Goal: Check status: Check status

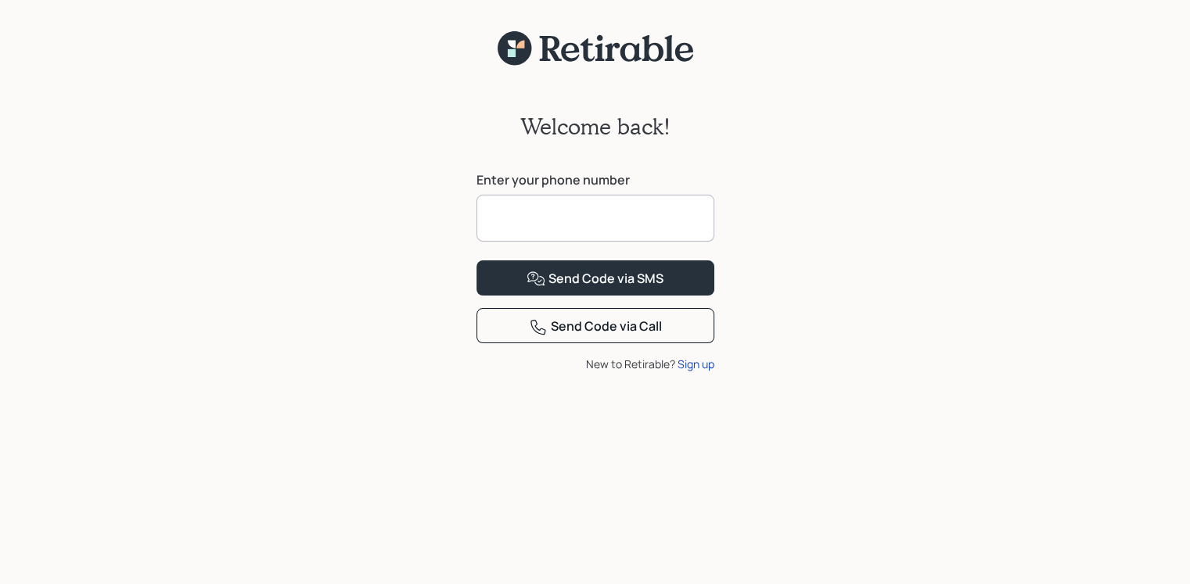
drag, startPoint x: 680, startPoint y: 211, endPoint x: 680, endPoint y: 201, distance: 10.2
click at [680, 208] on input at bounding box center [595, 218] width 238 height 47
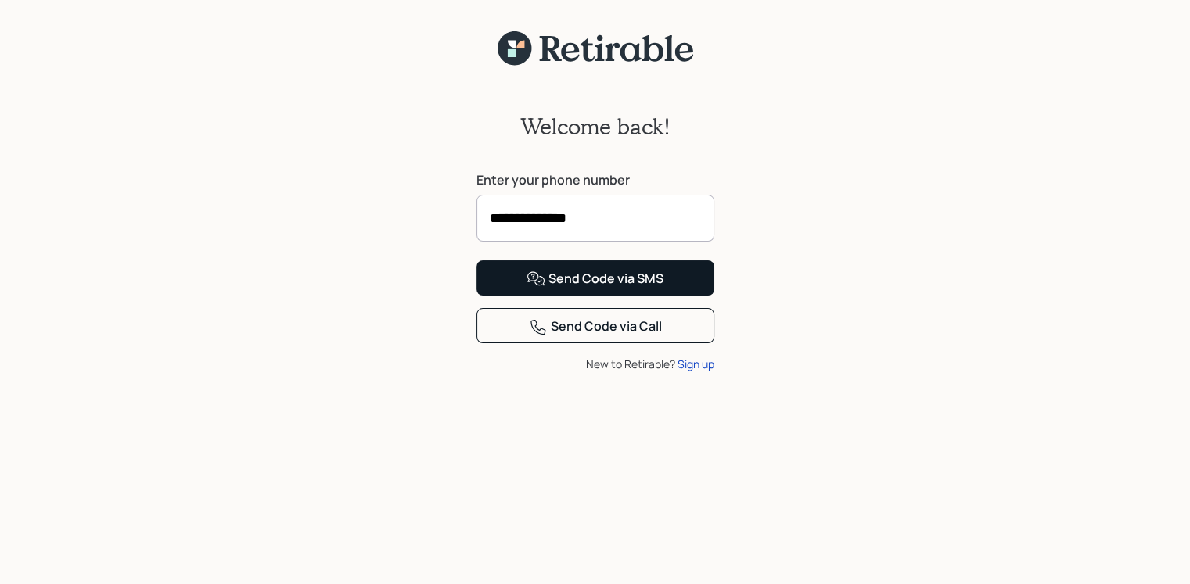
type input "**********"
click at [594, 289] on div "Send Code via SMS" at bounding box center [594, 279] width 137 height 19
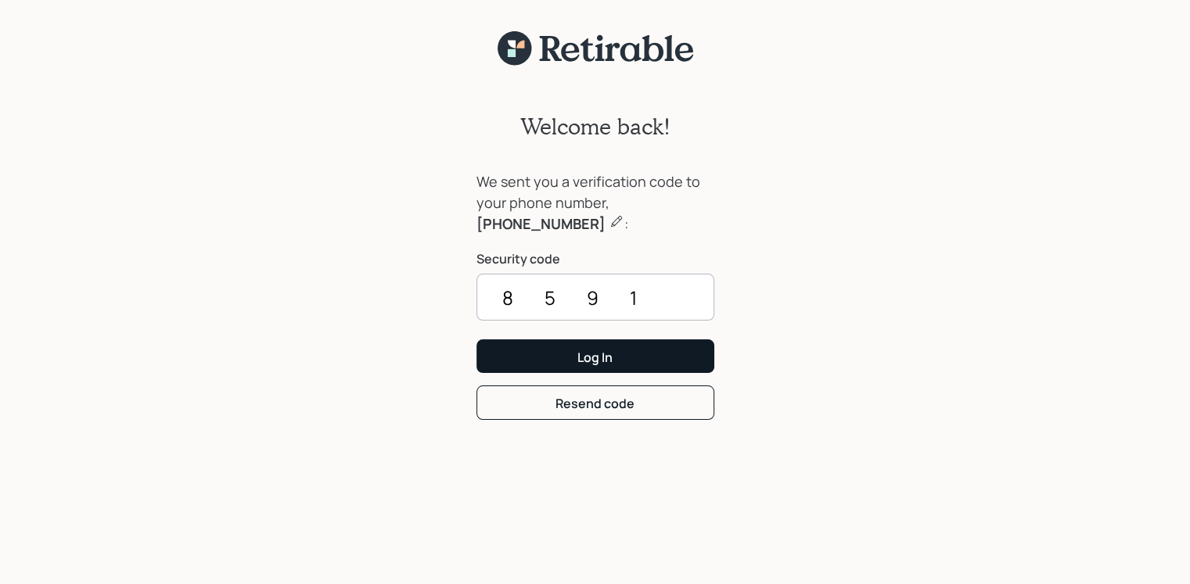
type input "8591"
click at [610, 361] on div "Log In" at bounding box center [594, 357] width 35 height 17
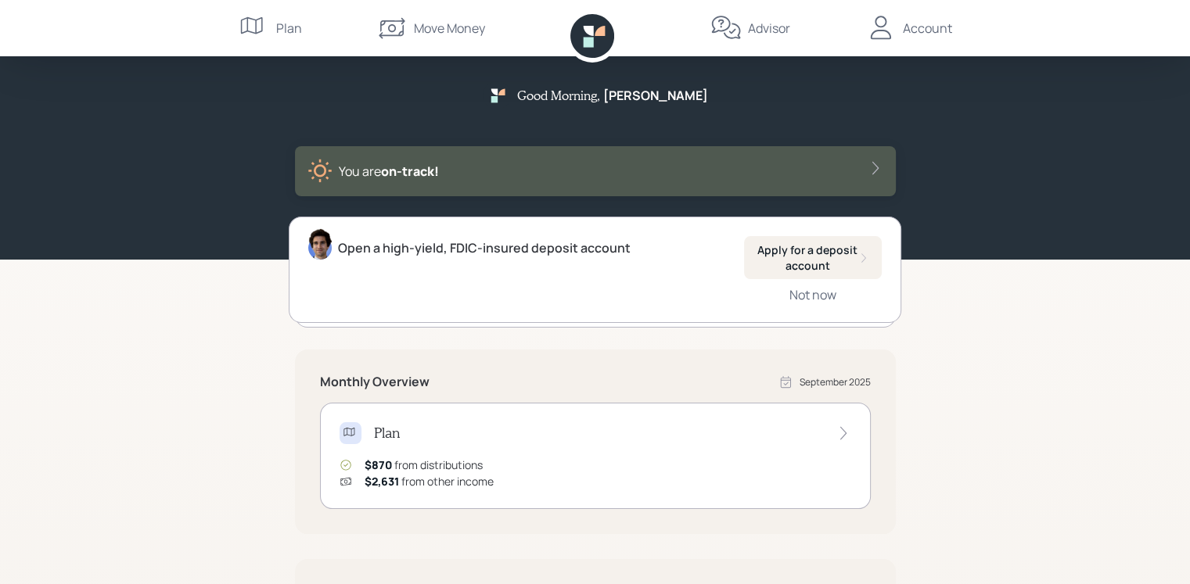
click at [860, 163] on div "You are on‑track!" at bounding box center [595, 171] width 576 height 25
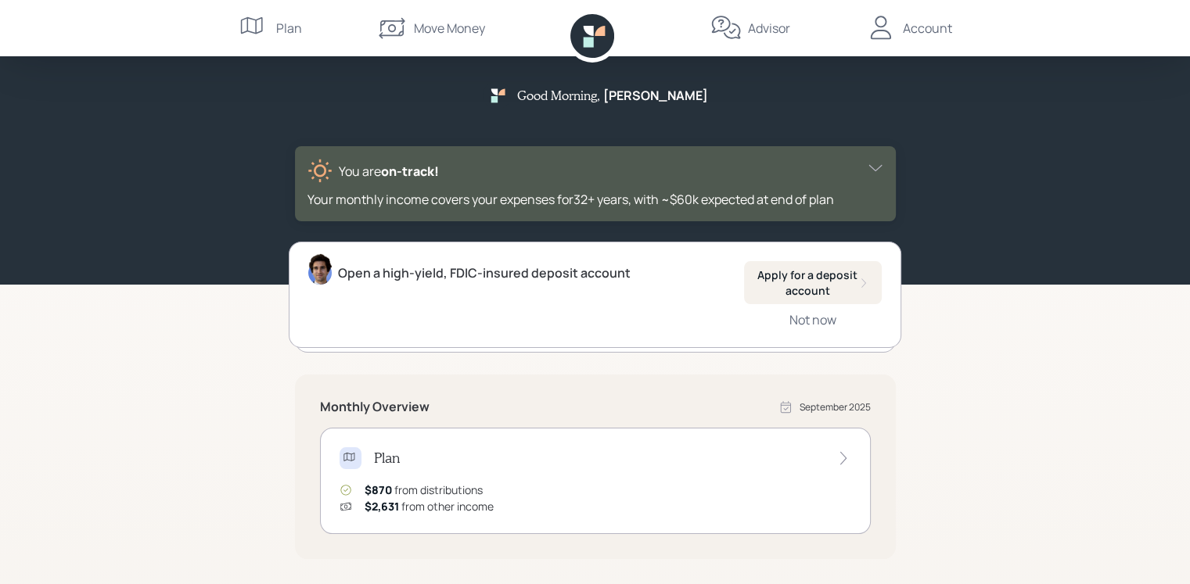
click at [874, 173] on icon at bounding box center [875, 168] width 16 height 16
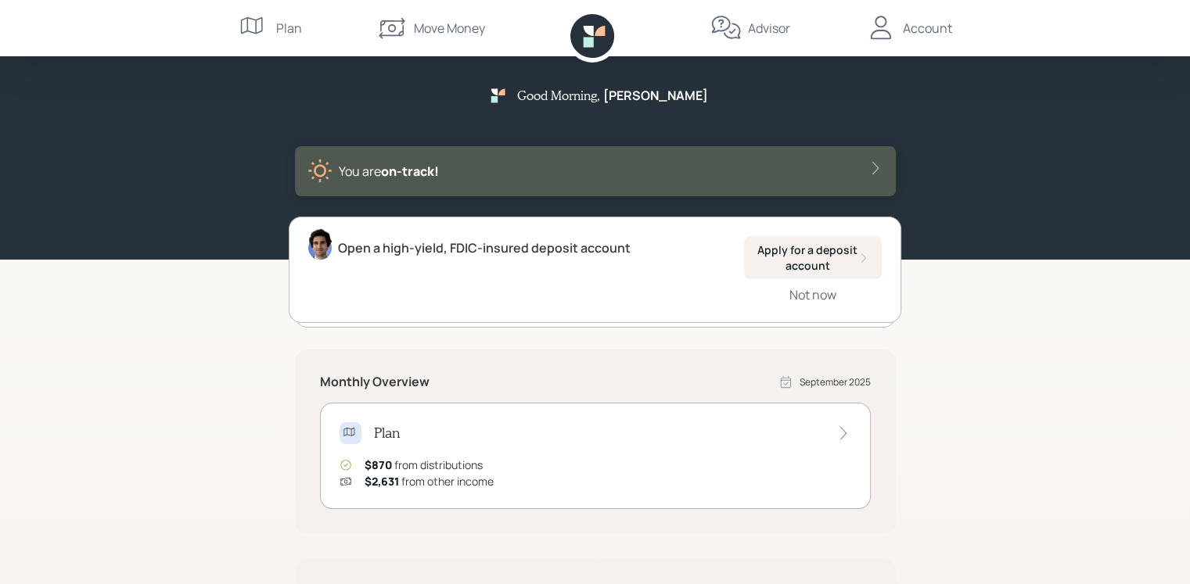
click at [872, 170] on icon at bounding box center [875, 168] width 16 height 16
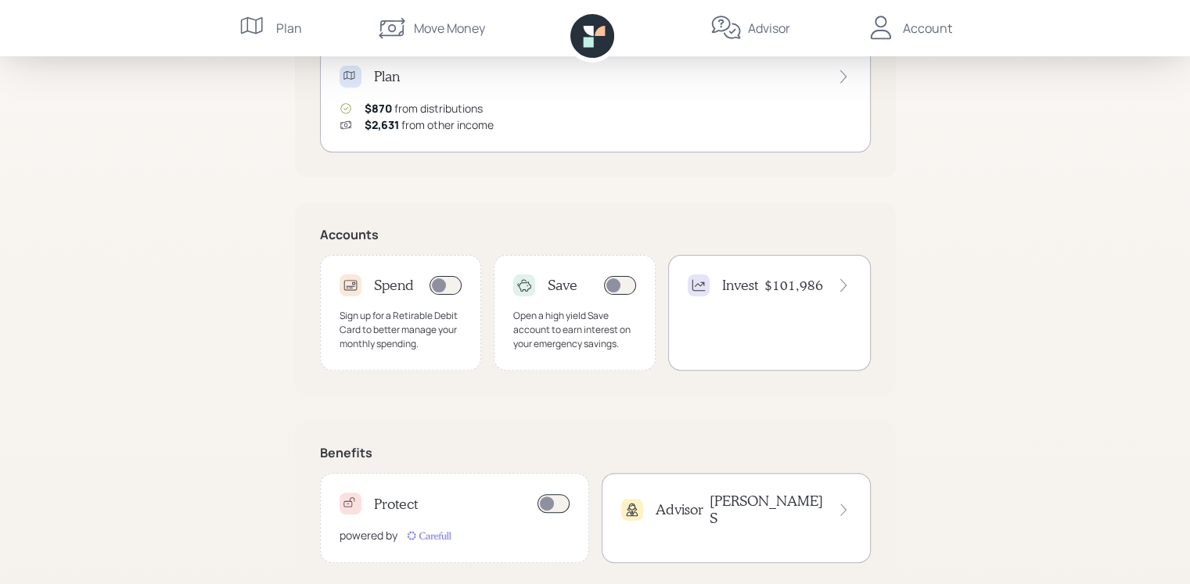
scroll to position [410, 0]
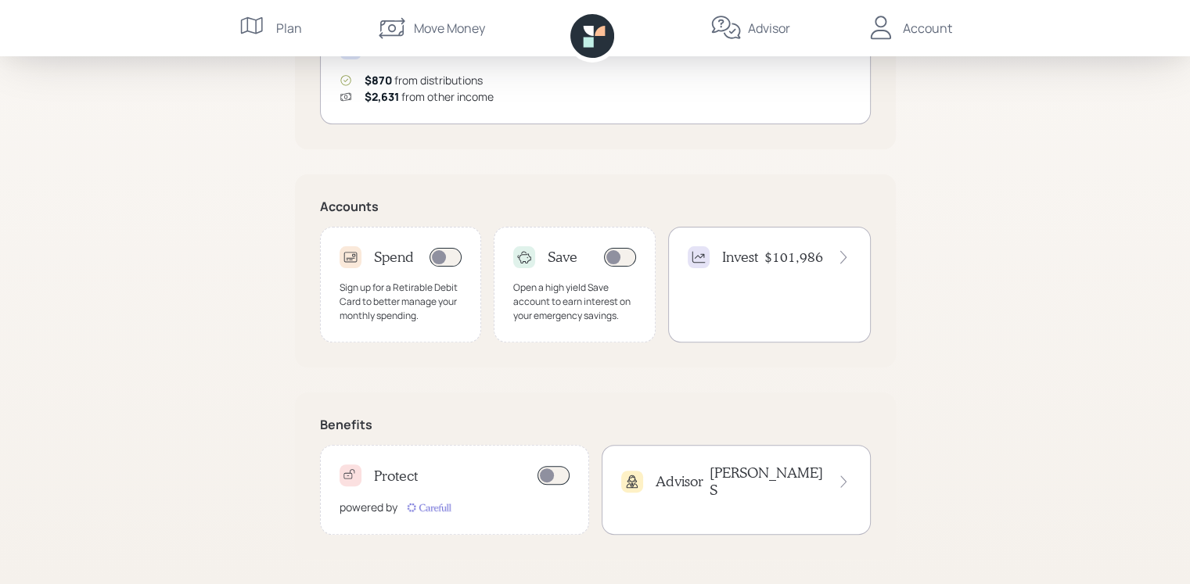
click at [801, 264] on h4 "$101,986" at bounding box center [793, 257] width 59 height 17
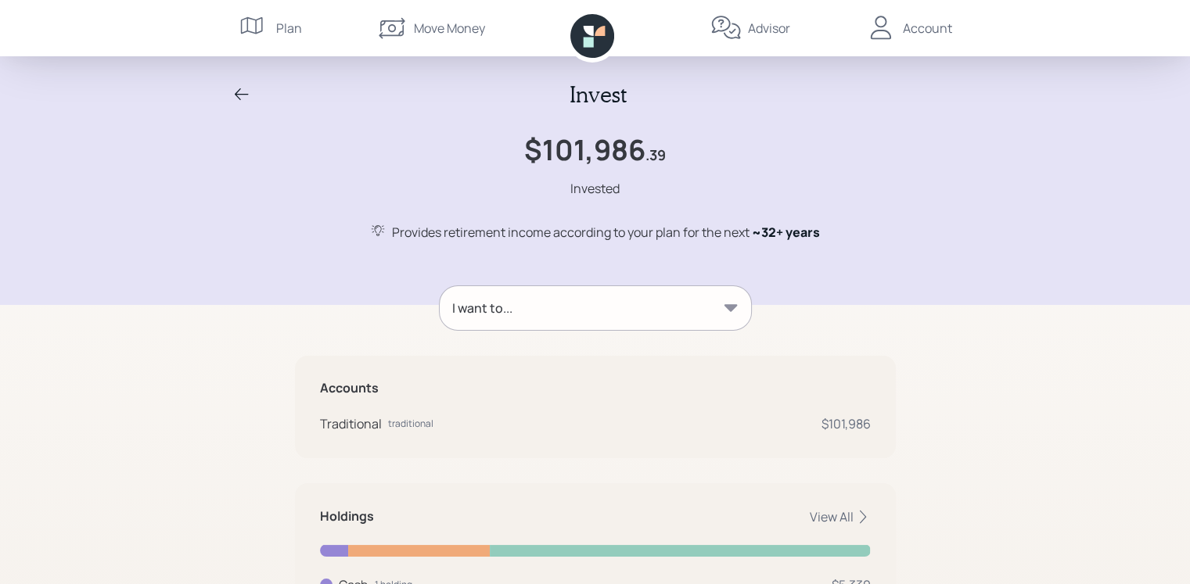
click at [729, 307] on icon at bounding box center [730, 307] width 13 height 7
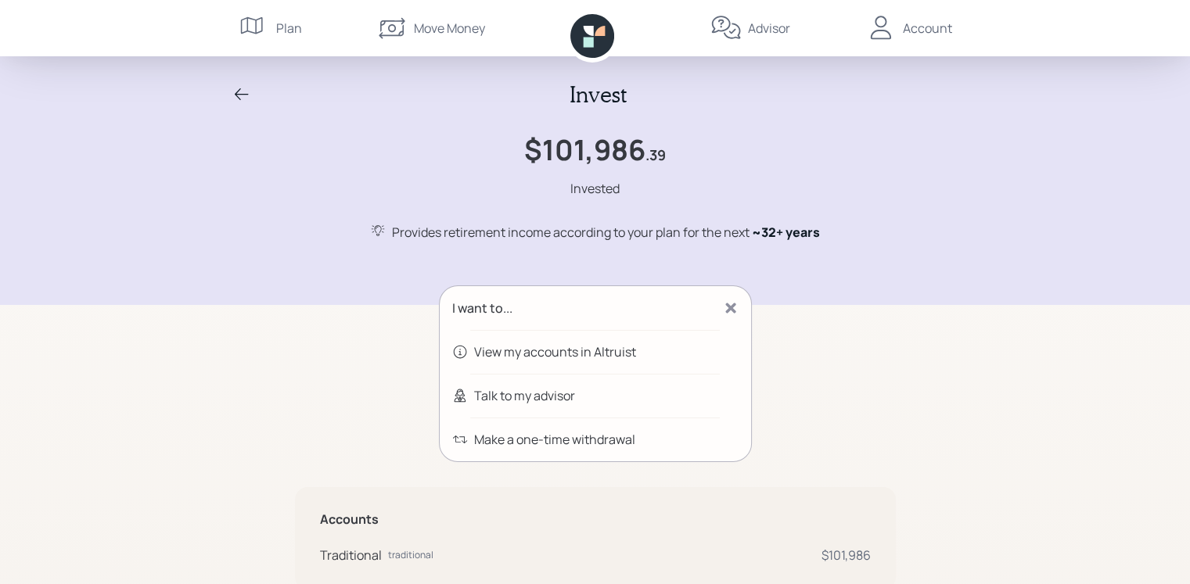
click at [505, 350] on div "View my accounts in Altruist" at bounding box center [555, 352] width 162 height 19
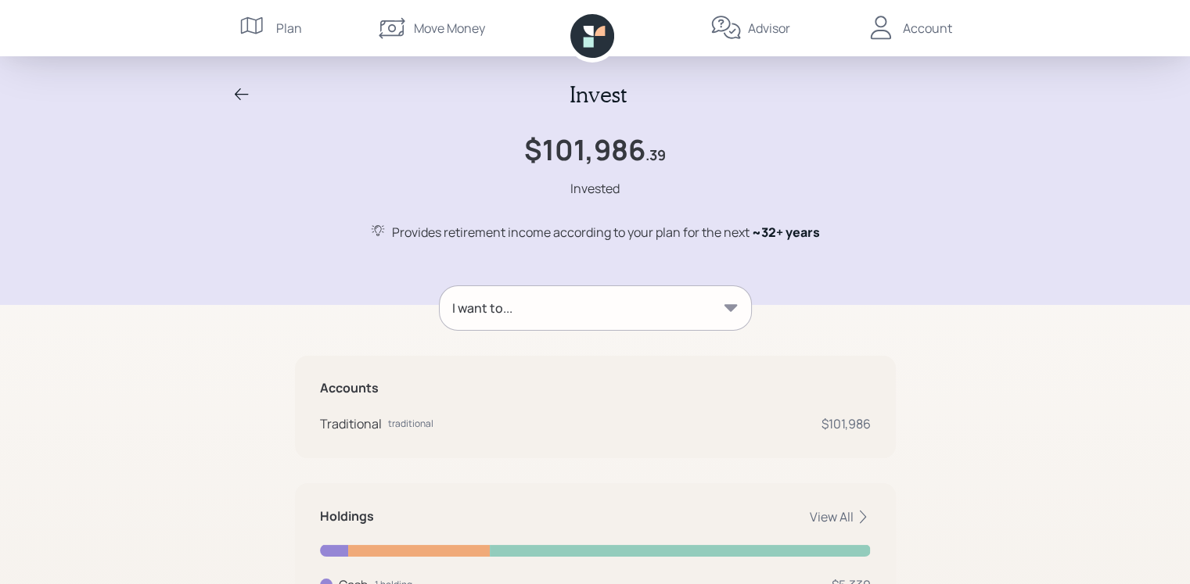
click at [726, 307] on icon at bounding box center [731, 308] width 16 height 16
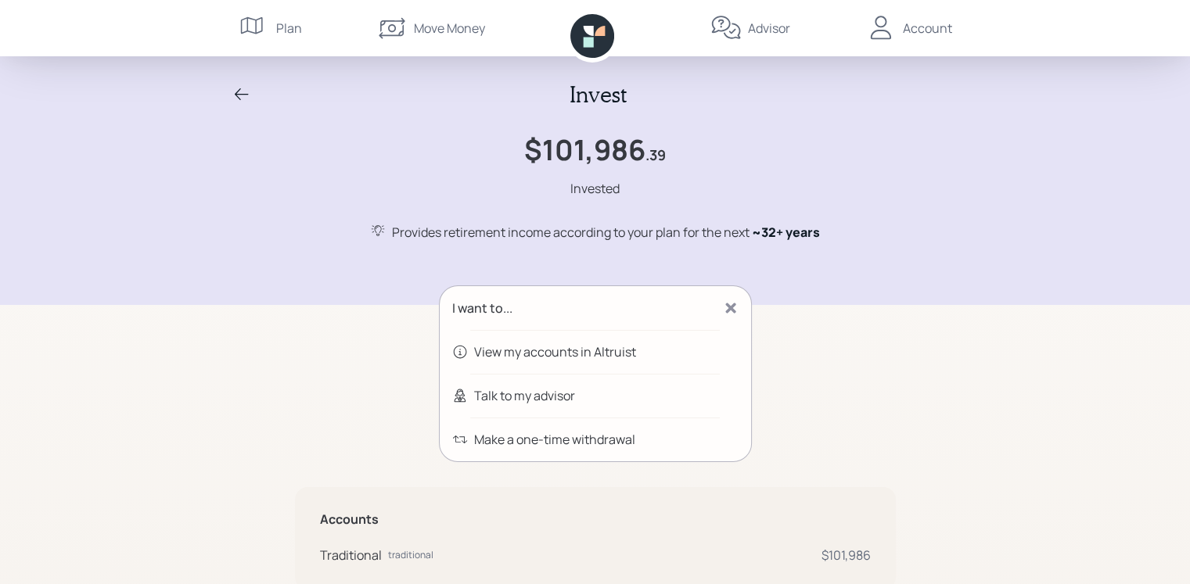
click at [571, 441] on div "Make a one-time withdrawal" at bounding box center [554, 439] width 161 height 19
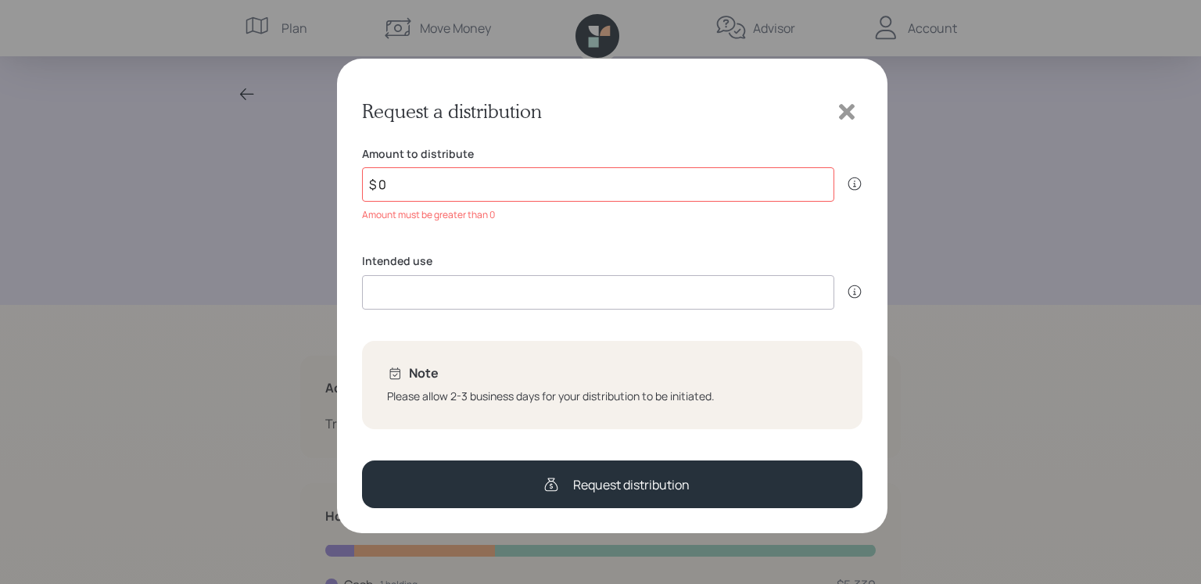
click at [848, 111] on icon at bounding box center [847, 112] width 16 height 16
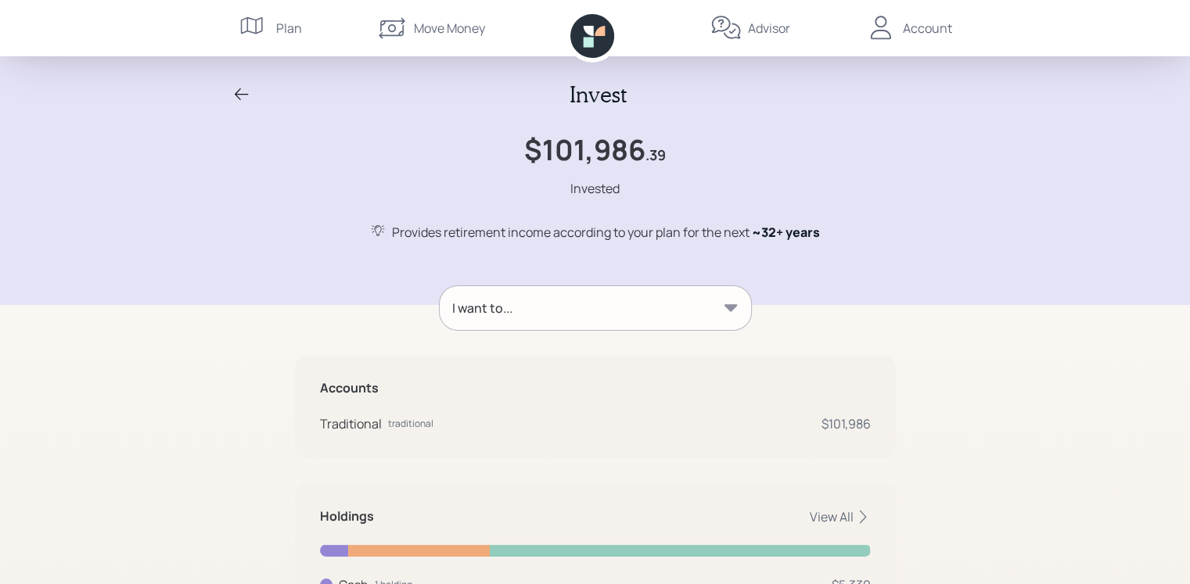
scroll to position [141, 0]
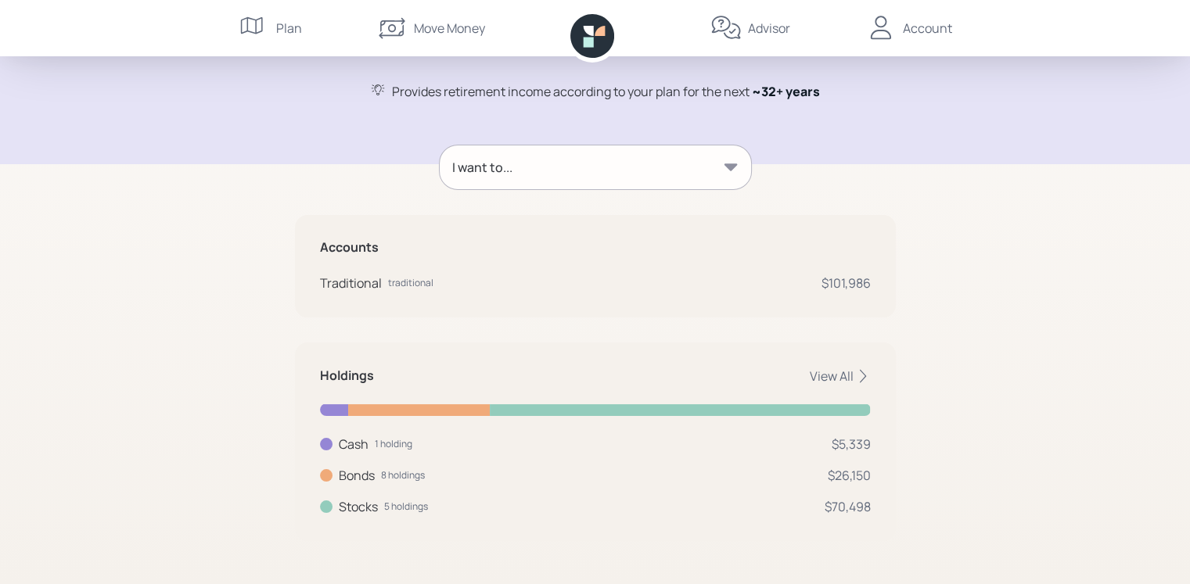
click at [731, 169] on icon at bounding box center [730, 166] width 13 height 7
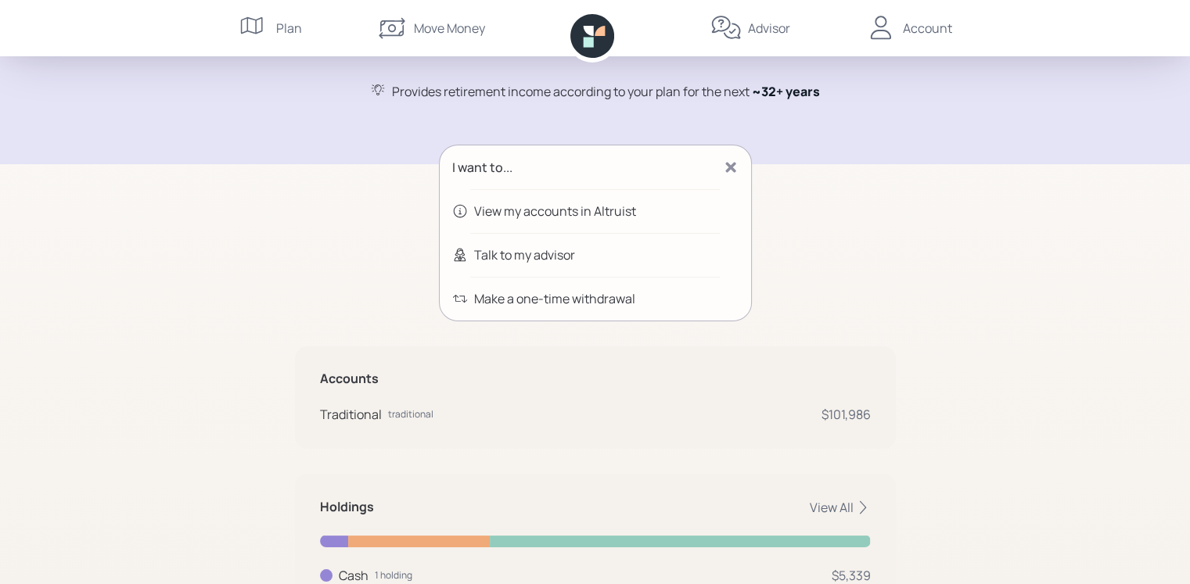
click at [591, 207] on div "View my accounts in Altruist" at bounding box center [555, 211] width 162 height 19
